Goal: Task Accomplishment & Management: Complete application form

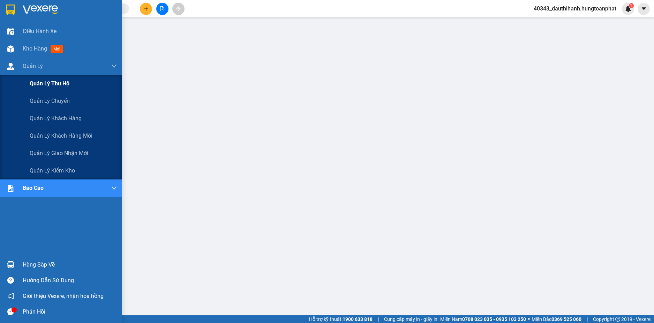
click at [51, 84] on span "Quản lý thu hộ" at bounding box center [50, 83] width 40 height 9
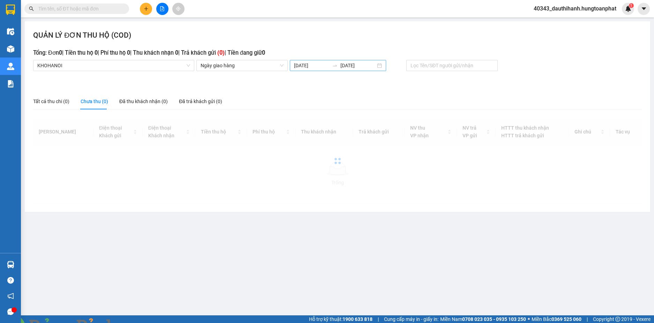
click at [305, 67] on input "[DATE]" at bounding box center [311, 66] width 35 height 8
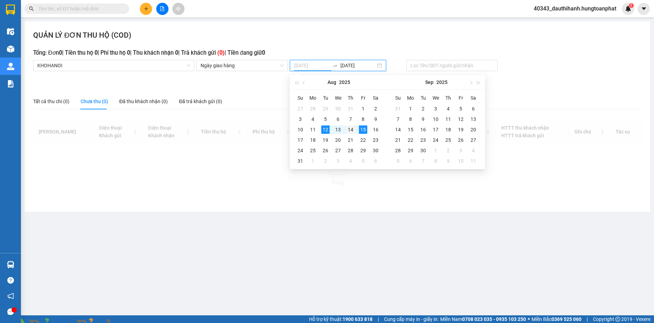
type input "[DATE]"
click at [354, 129] on div "14" at bounding box center [350, 129] width 8 height 8
click at [355, 129] on td "14" at bounding box center [350, 129] width 13 height 10
type input "[DATE]"
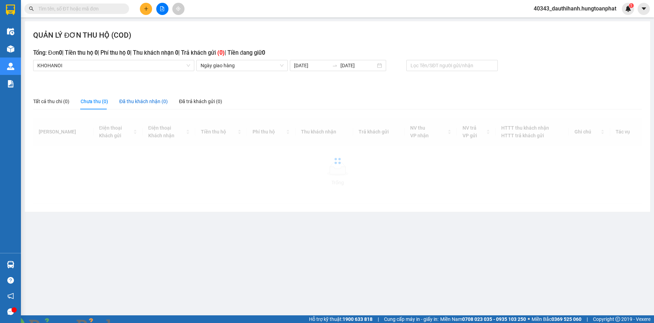
drag, startPoint x: 140, startPoint y: 103, endPoint x: 119, endPoint y: 118, distance: 25.5
click at [140, 104] on div "Đã thu khách nhận (0)" at bounding box center [143, 102] width 48 height 8
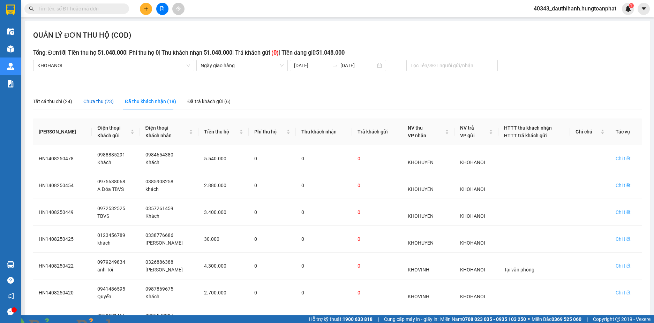
click at [106, 102] on div "Chưa thu (23)" at bounding box center [98, 102] width 30 height 8
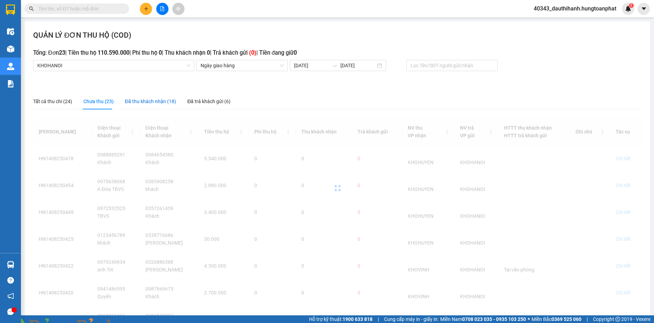
click at [135, 100] on div "Đã thu khách nhận (18)" at bounding box center [150, 102] width 51 height 8
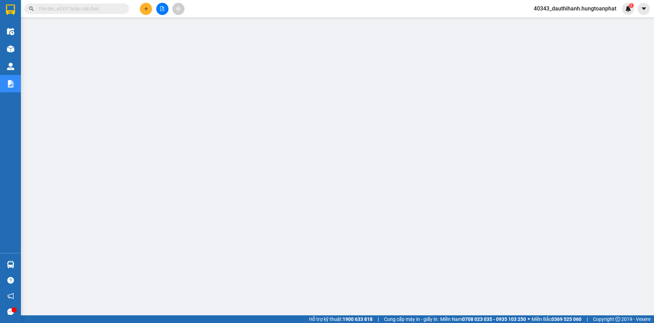
click at [78, 8] on input "text" at bounding box center [79, 9] width 82 height 8
paste input "0901717179"
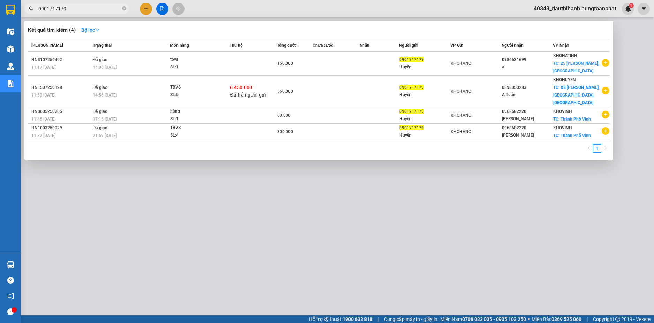
type input "0901717179"
click at [123, 8] on icon "close-circle" at bounding box center [124, 8] width 4 height 4
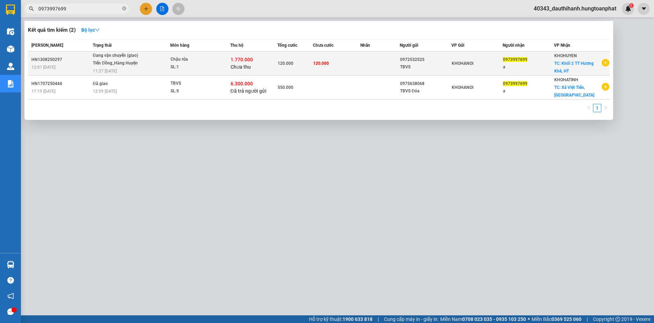
type input "0973997699"
click at [205, 63] on div "SL: 1" at bounding box center [196, 67] width 52 height 8
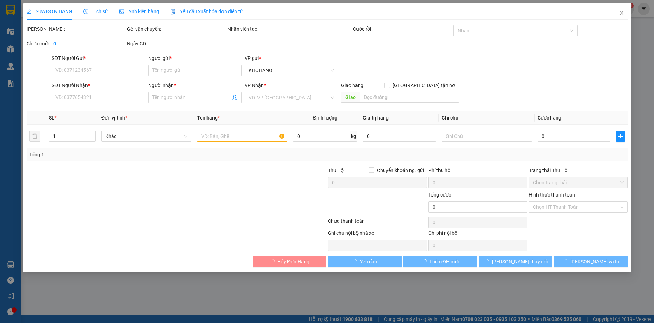
type input "0972532525"
type input "TBVS"
type input "0973997699"
type input "a"
checkbox input "true"
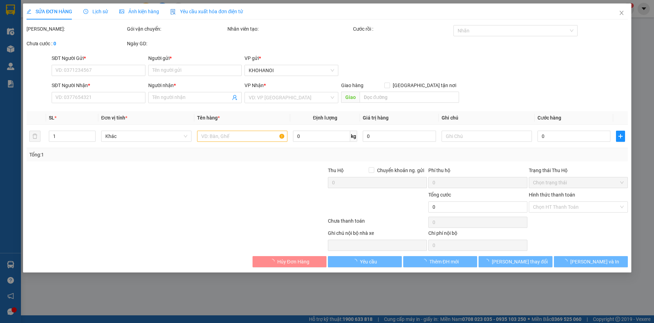
type input "Khối 2 TT Hương Khê, HT"
type input "120.000"
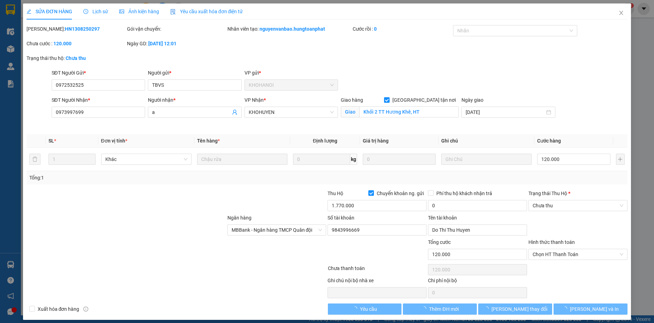
click at [103, 13] on span "Lịch sử" at bounding box center [95, 12] width 25 height 6
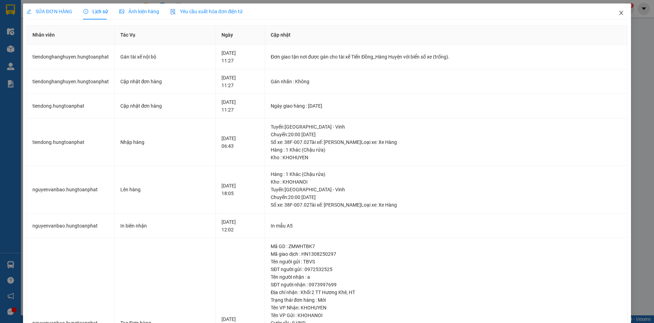
click at [618, 13] on icon "close" at bounding box center [621, 13] width 6 height 6
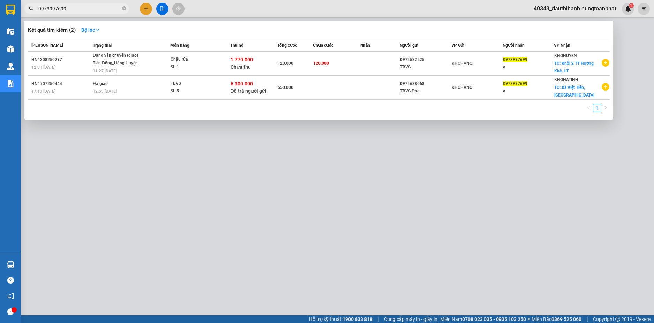
drag, startPoint x: 98, startPoint y: 8, endPoint x: 24, endPoint y: 8, distance: 74.2
click at [24, 8] on div "0973997699" at bounding box center [68, 8] width 136 height 10
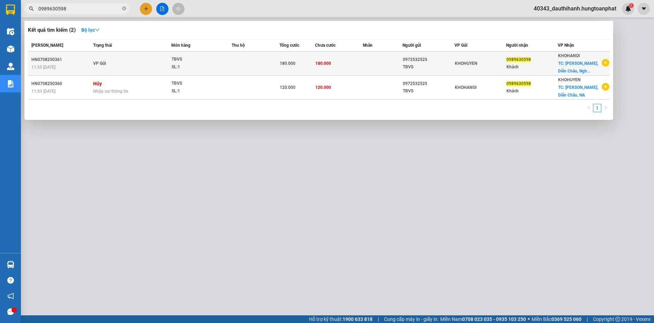
type input "0989630598"
click at [222, 61] on div "TBVS" at bounding box center [197, 60] width 52 height 8
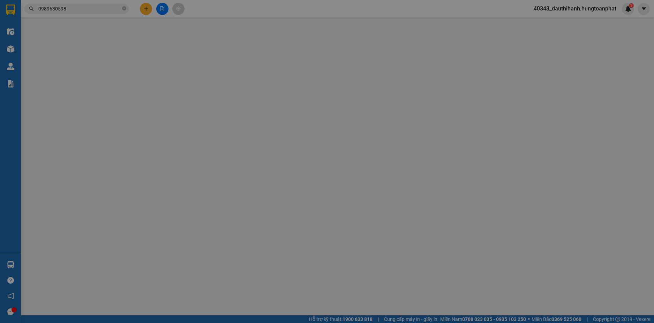
type input "0972532525"
type input "TBVS"
type input "0989630598"
type input "Khách"
checkbox input "true"
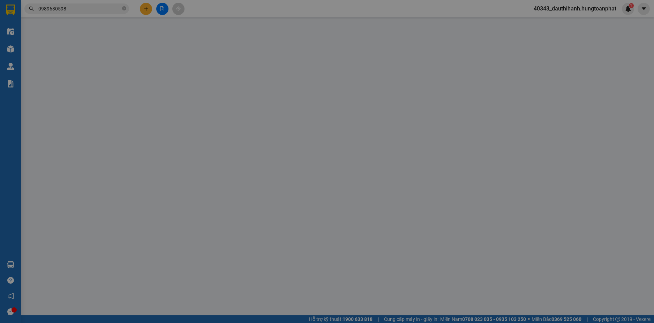
type input "[PERSON_NAME], Diễn Châu, [GEOGRAPHIC_DATA]"
checkbox input "true"
type input "180.000"
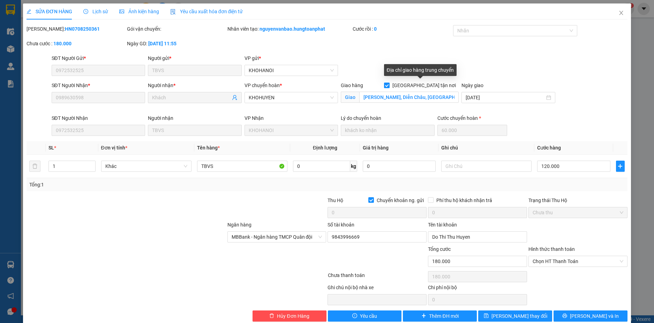
scroll to position [12, 0]
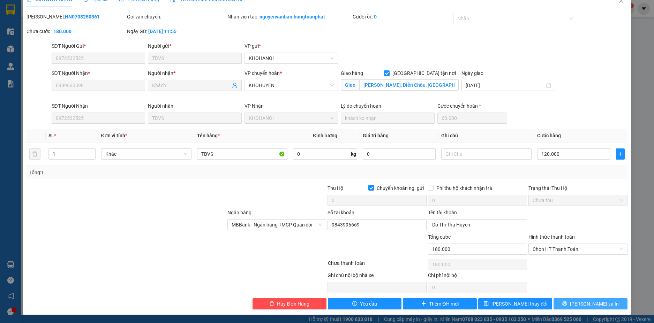
drag, startPoint x: 581, startPoint y: 307, endPoint x: 540, endPoint y: 283, distance: 47.8
click at [580, 308] on button "[PERSON_NAME] và In" at bounding box center [590, 303] width 74 height 11
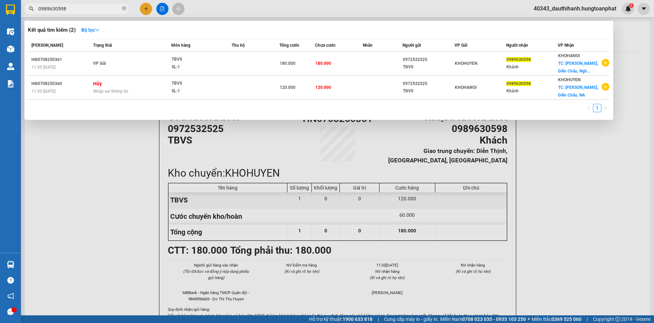
click at [91, 9] on input "0989630598" at bounding box center [79, 9] width 82 height 8
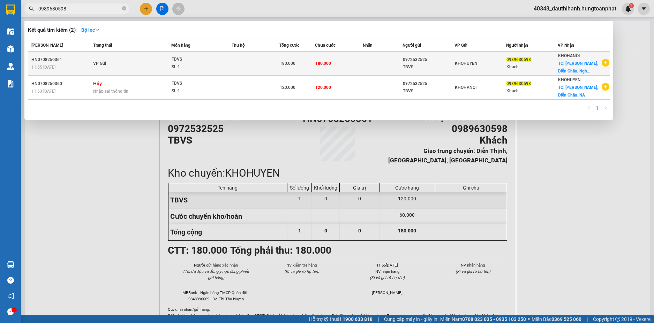
click at [135, 64] on td "VP Gửi" at bounding box center [130, 64] width 79 height 24
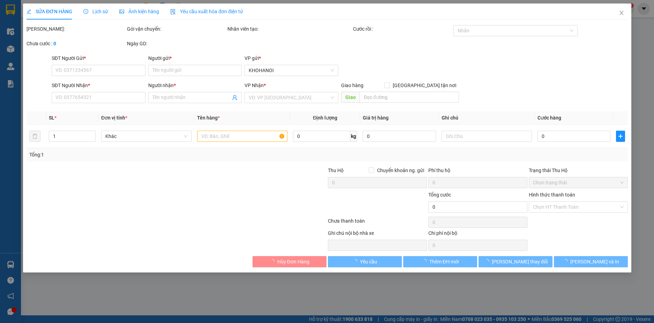
type input "0972532525"
type input "TBVS"
type input "0989630598"
type input "Khách"
checkbox input "true"
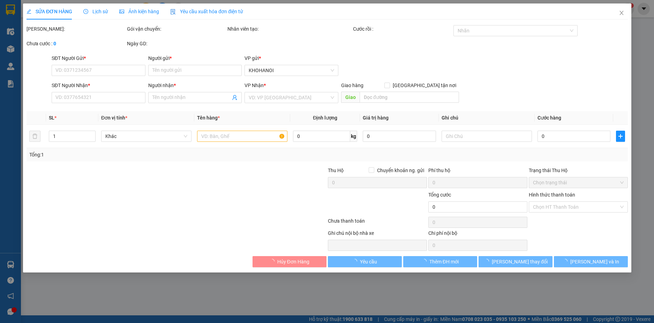
type input "[PERSON_NAME], Diễn Châu, [GEOGRAPHIC_DATA]"
checkbox input "true"
type input "180.000"
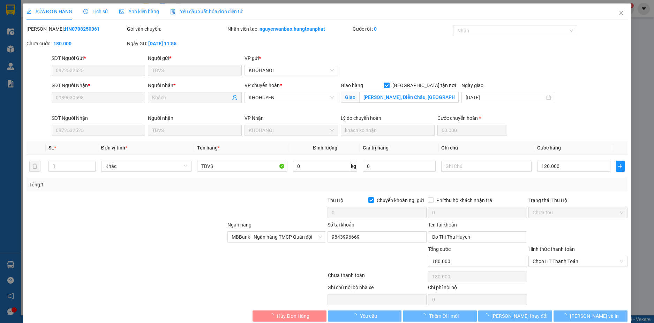
click at [97, 13] on span "Lịch sử" at bounding box center [95, 12] width 25 height 6
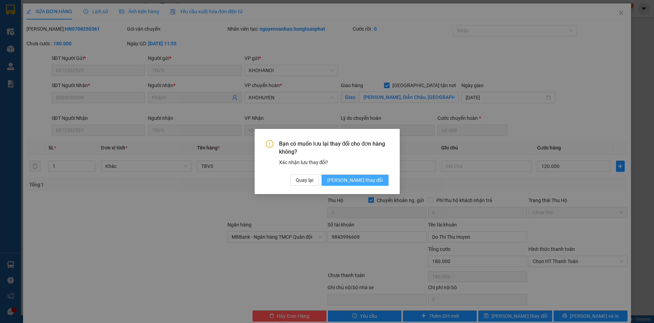
drag, startPoint x: 362, startPoint y: 179, endPoint x: 336, endPoint y: 169, distance: 27.3
click at [361, 179] on span "[PERSON_NAME] thay đổi" at bounding box center [355, 180] width 56 height 8
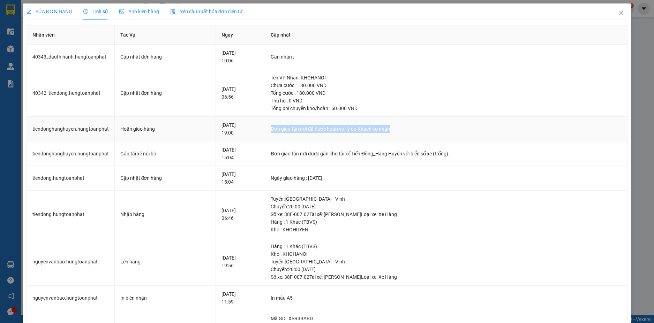
drag, startPoint x: 281, startPoint y: 130, endPoint x: 405, endPoint y: 130, distance: 124.1
click at [405, 130] on div "Đơn giao tận nơi đã được hoãn với lý do Khách ko nhận" at bounding box center [445, 129] width 351 height 8
click at [618, 13] on icon "close" at bounding box center [621, 13] width 6 height 6
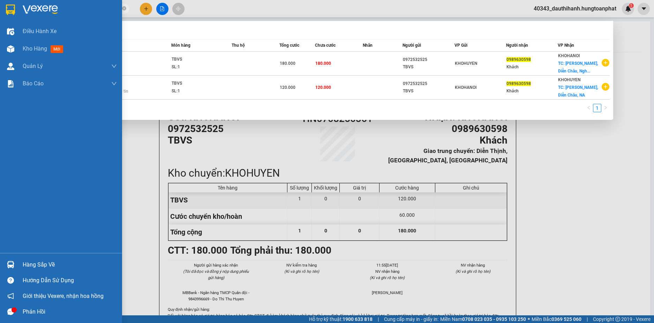
drag, startPoint x: 63, startPoint y: 7, endPoint x: 0, endPoint y: 8, distance: 63.4
click at [0, 8] on section "Kết quả tìm kiếm ( 2 ) Bộ lọc Mã ĐH Trạng thái Món hàng Thu hộ Tổng cước Chưa c…" at bounding box center [327, 161] width 654 height 323
paste input "44840222"
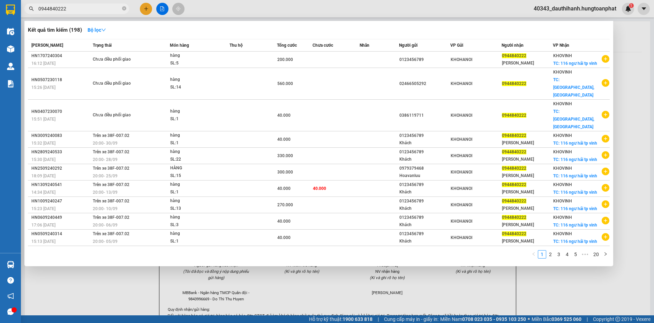
click at [630, 104] on div at bounding box center [327, 161] width 654 height 323
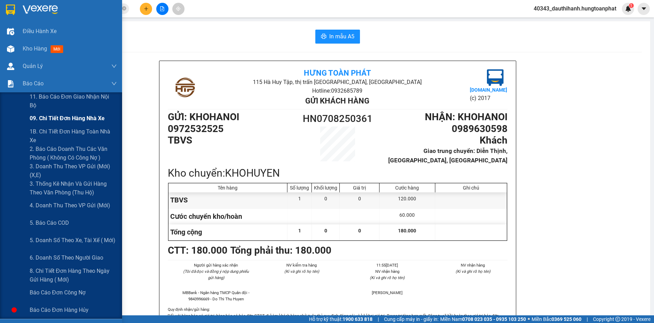
click at [53, 122] on span "09. Chi tiết đơn hàng nhà xe" at bounding box center [67, 118] width 75 height 9
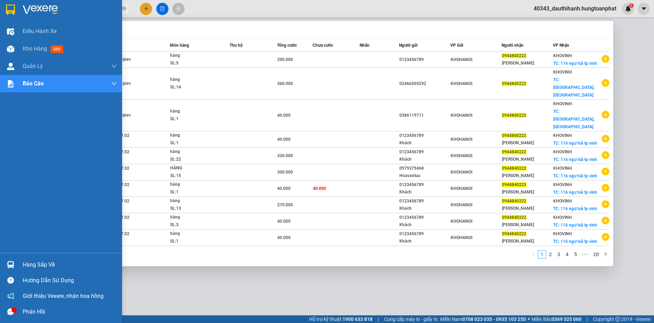
drag, startPoint x: 99, startPoint y: 8, endPoint x: 7, endPoint y: 5, distance: 91.7
click at [0, 5] on section "Kết quả tìm kiếm ( 198 ) Bộ lọc Mã ĐH Trạng thái Món hàng Thu hộ Tổng cước Chưa…" at bounding box center [327, 161] width 654 height 323
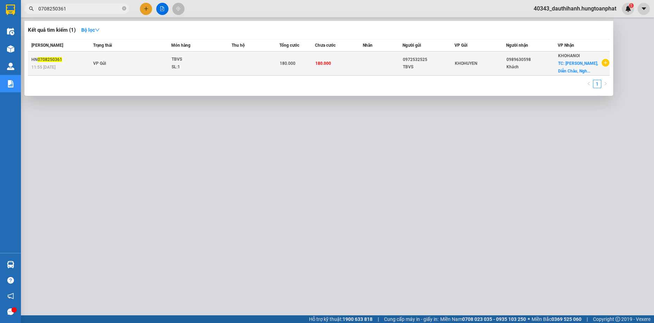
type input "0708250361"
click at [79, 59] on div "HN 0708250361" at bounding box center [61, 59] width 60 height 7
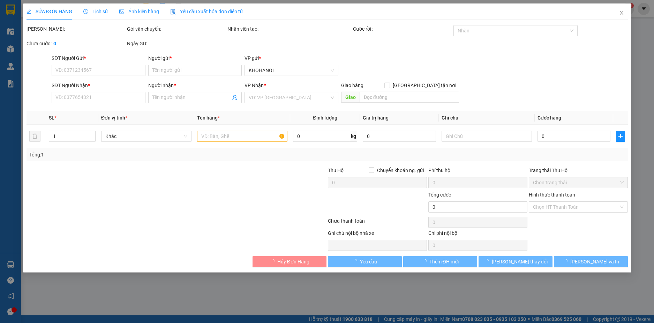
type input "0972532525"
type input "TBVS"
type input "0989630598"
type input "Khách"
checkbox input "true"
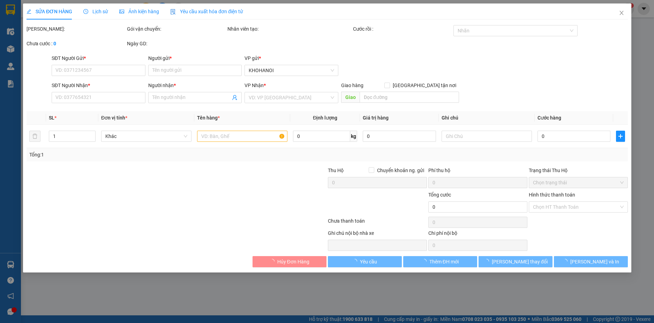
type input "[PERSON_NAME], Diễn Châu, [GEOGRAPHIC_DATA]"
checkbox input "true"
type input "180.000"
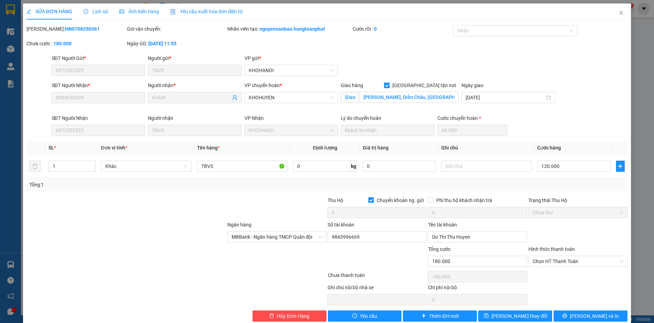
click at [101, 9] on span "Lịch sử" at bounding box center [95, 12] width 25 height 6
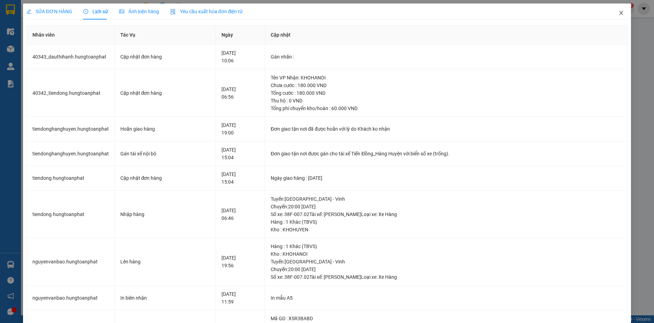
click at [619, 12] on icon "close" at bounding box center [621, 13] width 4 height 4
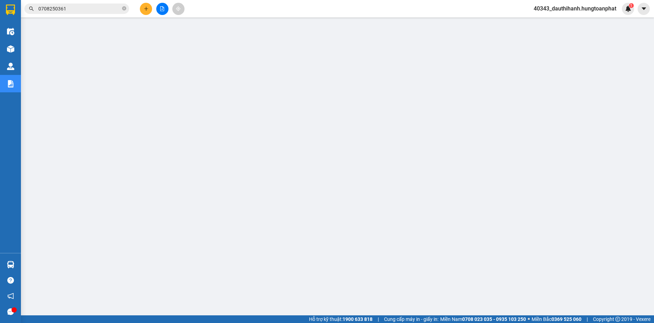
click at [85, 7] on input "0708250361" at bounding box center [79, 9] width 82 height 8
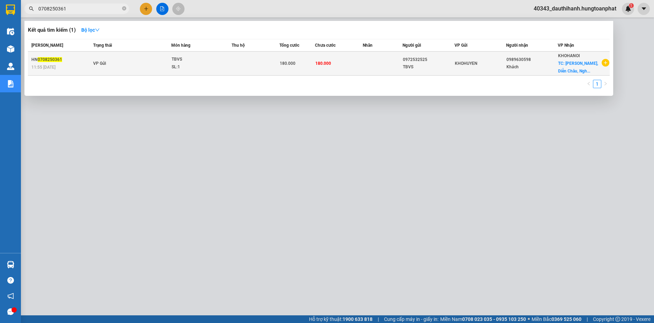
click at [99, 62] on span "VP Gửi" at bounding box center [99, 63] width 13 height 5
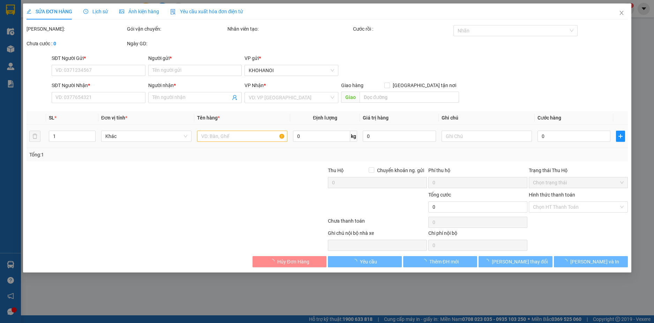
type input "0972532525"
type input "TBVS"
type input "0989630598"
type input "Khách"
checkbox input "true"
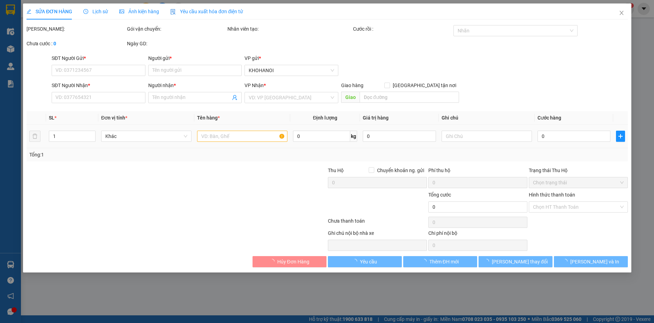
type input "[PERSON_NAME], Diễn Châu, [GEOGRAPHIC_DATA]"
checkbox input "true"
type input "180.000"
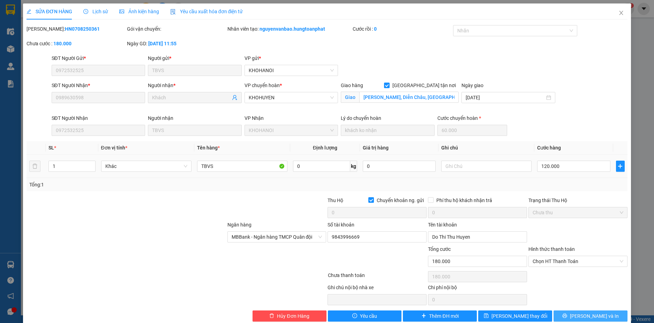
click at [601, 318] on button "[PERSON_NAME] và In" at bounding box center [590, 316] width 74 height 11
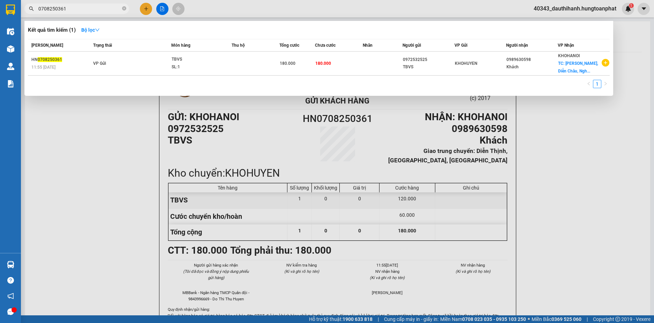
drag, startPoint x: 69, startPoint y: 8, endPoint x: 0, endPoint y: 8, distance: 68.7
click at [0, 8] on section "Kết quả tìm kiếm ( 1 ) Bộ lọc Mã ĐH Trạng thái Món hàng Thu hộ Tổng cước Chưa c…" at bounding box center [327, 161] width 654 height 323
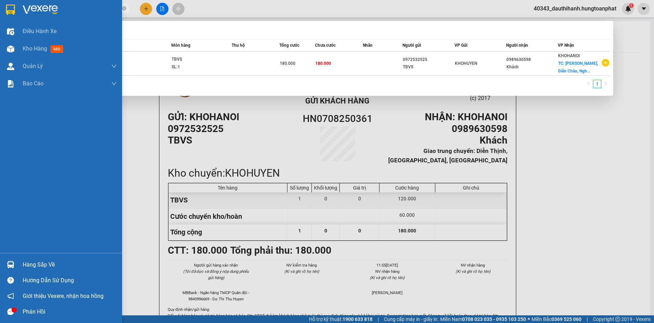
paste input "986110206"
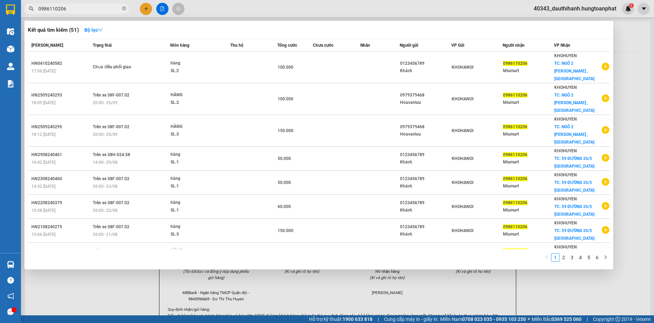
type input "0986110206"
click at [628, 47] on div at bounding box center [327, 161] width 654 height 323
